Goal: Answer question/provide support

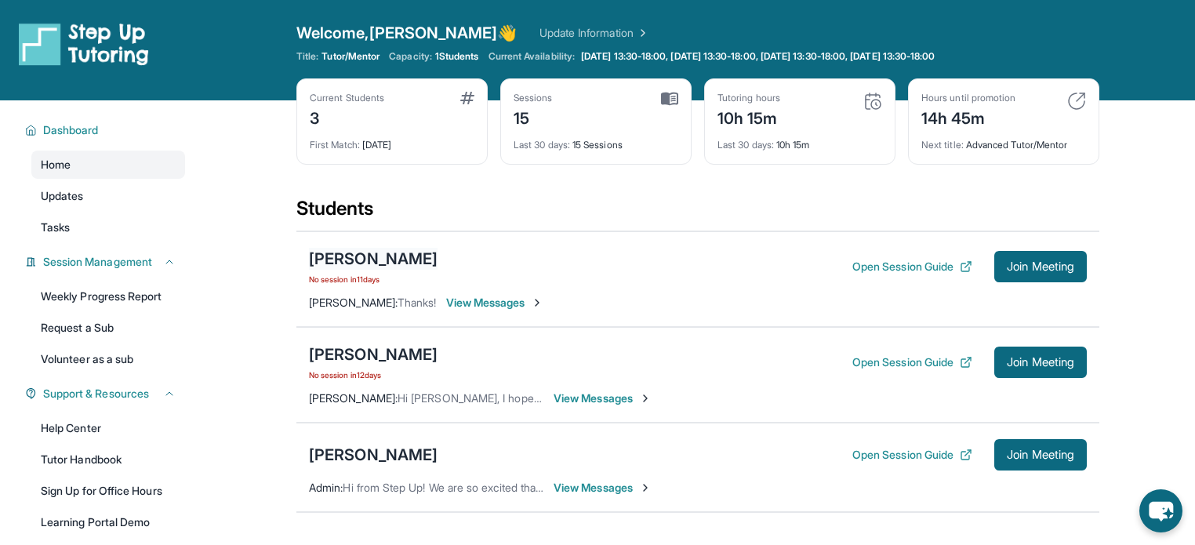
click at [392, 256] on div "[PERSON_NAME]" at bounding box center [373, 259] width 129 height 22
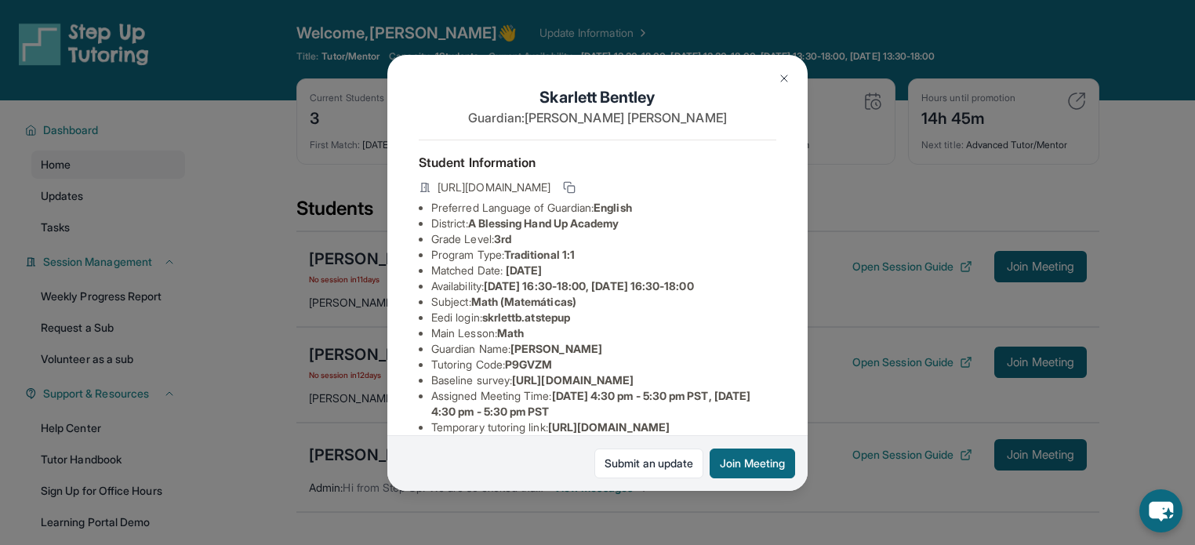
click at [780, 74] on img at bounding box center [784, 78] width 13 height 13
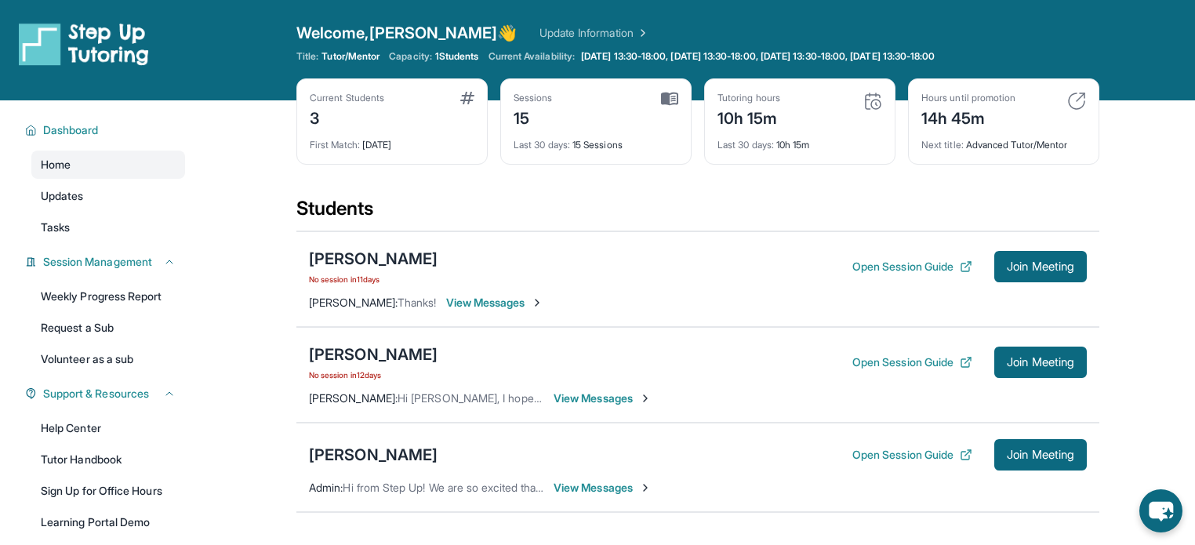
click at [227, 226] on main "Current Students 3 First Match : [DATE] Sessions 15 Last 30 days : 15 Sessions …" at bounding box center [698, 413] width 994 height 626
click at [575, 28] on link "Update Information" at bounding box center [594, 33] width 110 height 16
click at [107, 200] on link "Updates" at bounding box center [108, 196] width 154 height 28
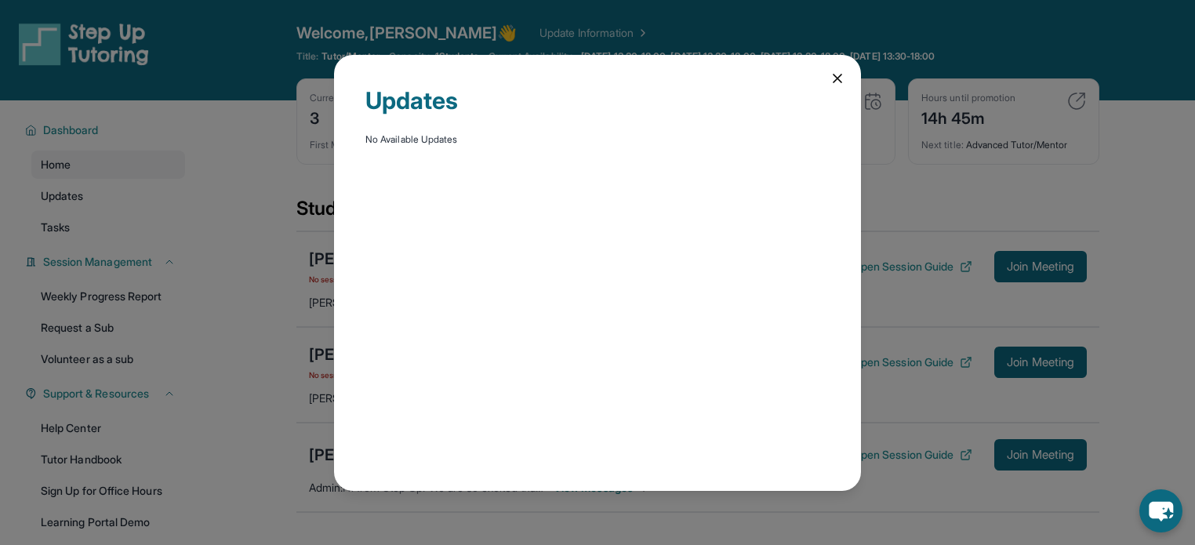
click at [105, 218] on div "Updates No Available Updates" at bounding box center [597, 272] width 1195 height 545
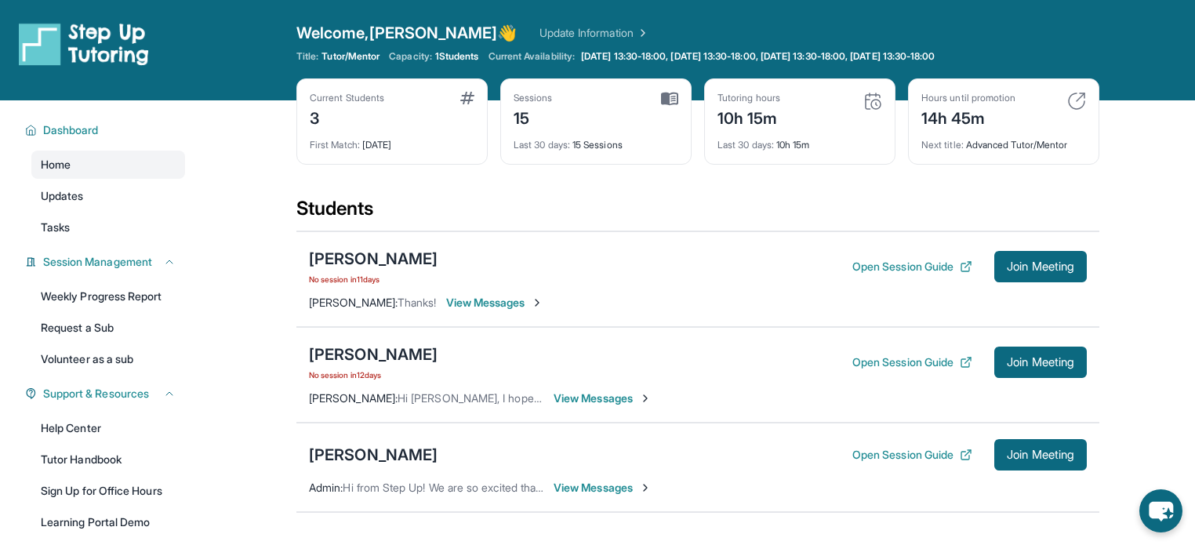
click at [445, 54] on span "1 Students" at bounding box center [457, 56] width 44 height 13
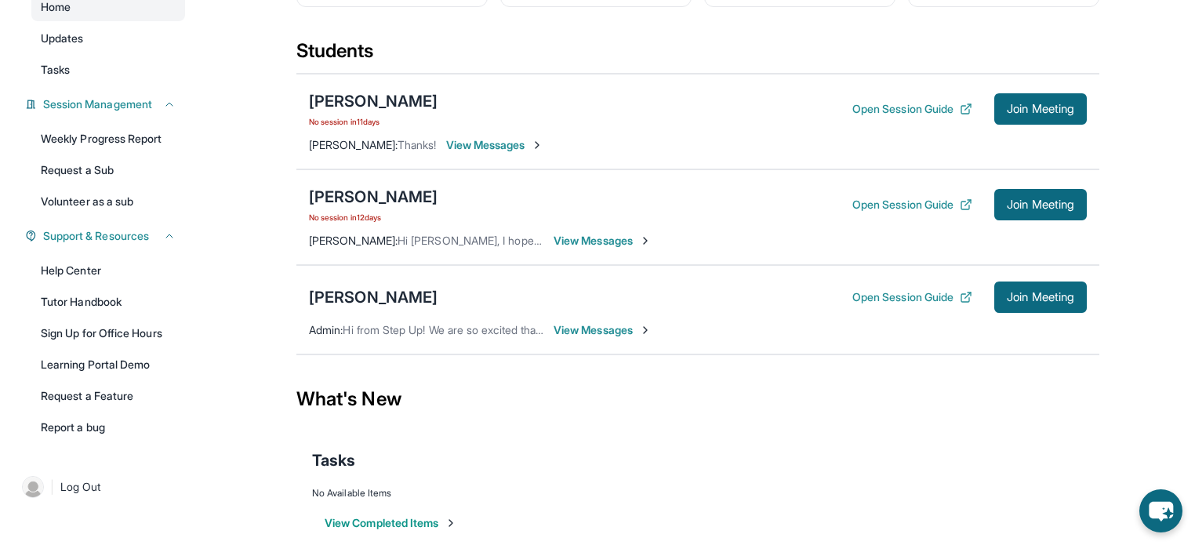
scroll to position [179, 0]
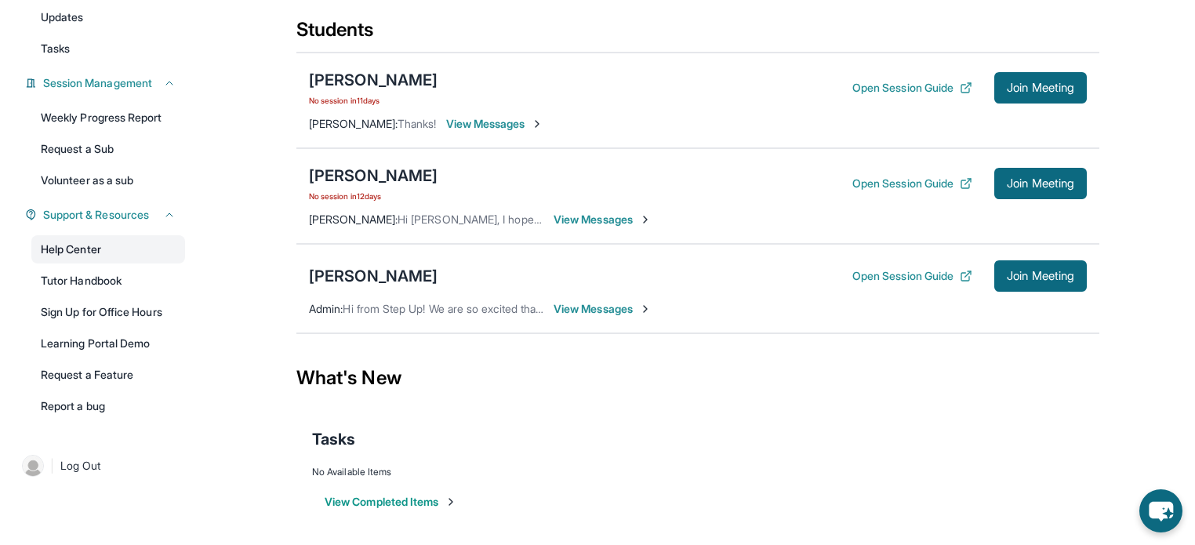
click at [100, 236] on link "Help Center" at bounding box center [108, 249] width 154 height 28
click at [382, 81] on div "[PERSON_NAME]" at bounding box center [373, 80] width 129 height 22
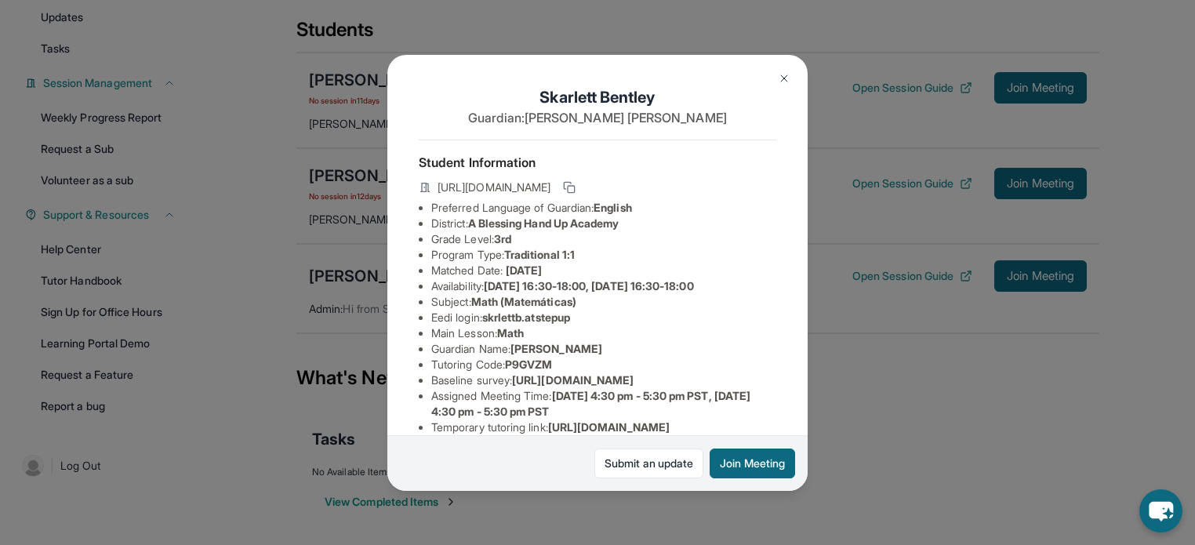
click at [781, 86] on button at bounding box center [783, 78] width 31 height 31
click at [781, 86] on div "[PERSON_NAME] No session [DATE] Open Session Guide Join Meeting" at bounding box center [698, 88] width 778 height 38
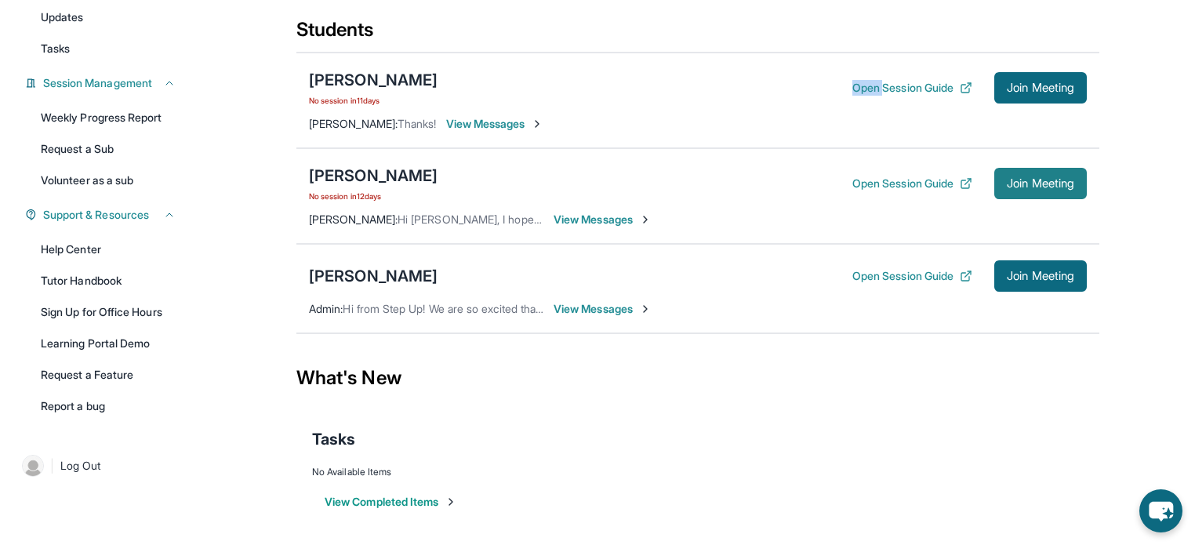
click at [1039, 171] on button "Join Meeting" at bounding box center [1040, 183] width 93 height 31
click at [293, 104] on main "Current Students 3 First Match : [DATE] Sessions 15 Last 30 days : 15 Sessions …" at bounding box center [698, 235] width 994 height 626
click at [353, 181] on div "[PERSON_NAME]" at bounding box center [373, 176] width 129 height 22
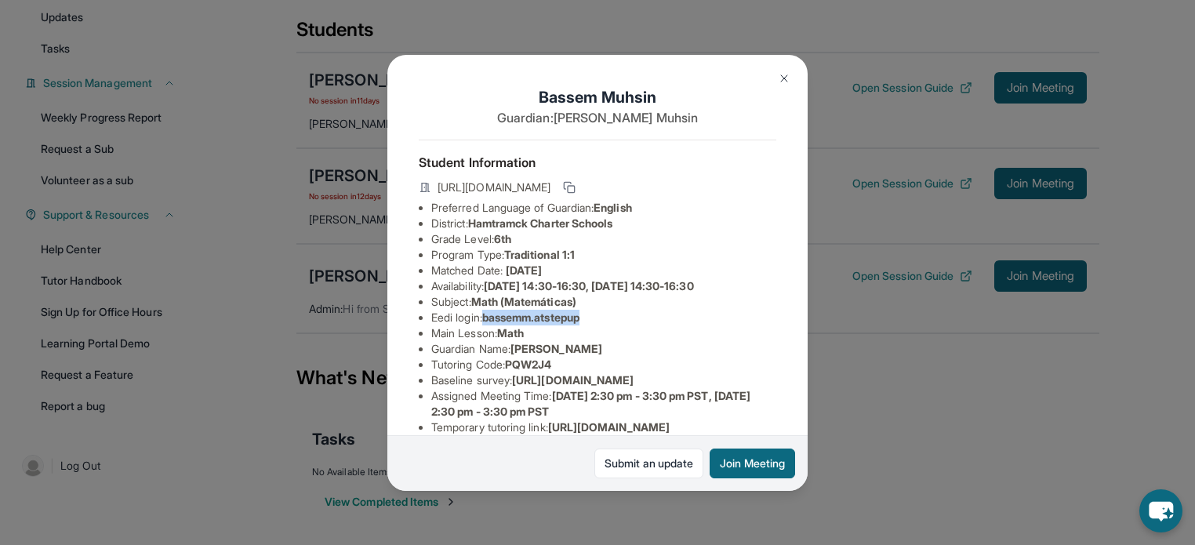
drag, startPoint x: 595, startPoint y: 329, endPoint x: 489, endPoint y: 326, distance: 105.9
click at [489, 325] on li "Eedi login : bassemm.atstepup" at bounding box center [603, 318] width 345 height 16
copy span "bassemm.atstepup"
click at [593, 277] on li "Matched Date: [DATE]" at bounding box center [603, 271] width 345 height 16
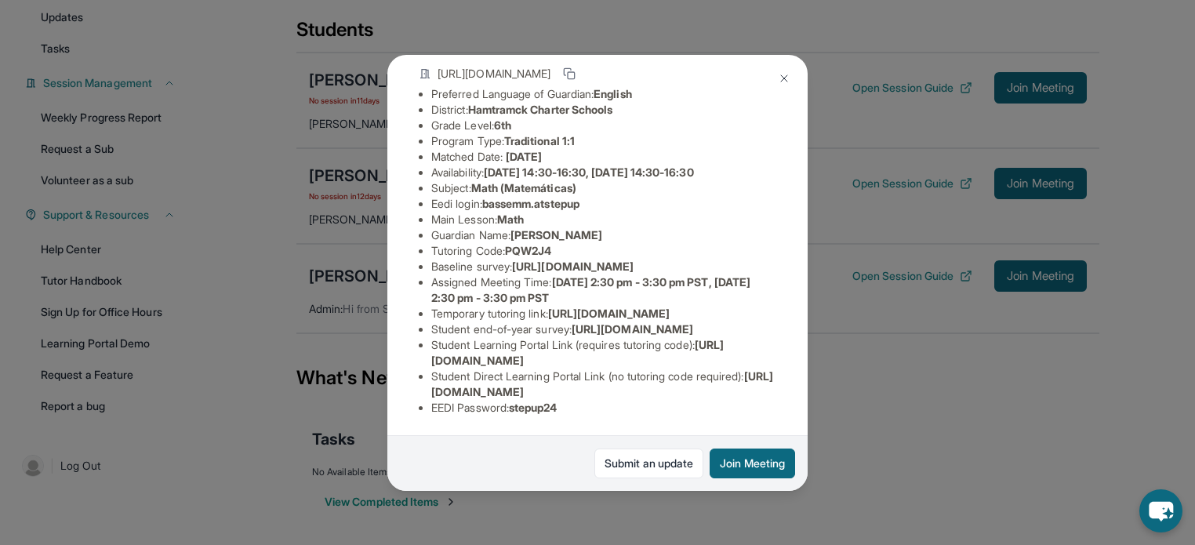
scroll to position [279, 0]
drag, startPoint x: 574, startPoint y: 393, endPoint x: 517, endPoint y: 394, distance: 57.3
click at [517, 400] on li "EEDI Password : stepup24" at bounding box center [603, 408] width 345 height 16
copy span "stepup24"
